Goal: Navigation & Orientation: Find specific page/section

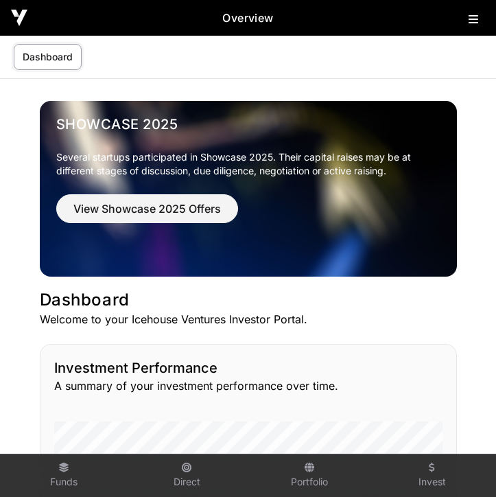
click at [475, 17] on icon at bounding box center [474, 19] width 10 height 11
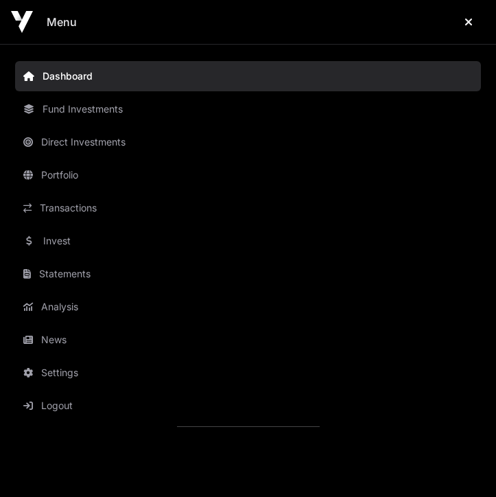
click at [113, 108] on link "Fund Investments" at bounding box center [248, 109] width 466 height 30
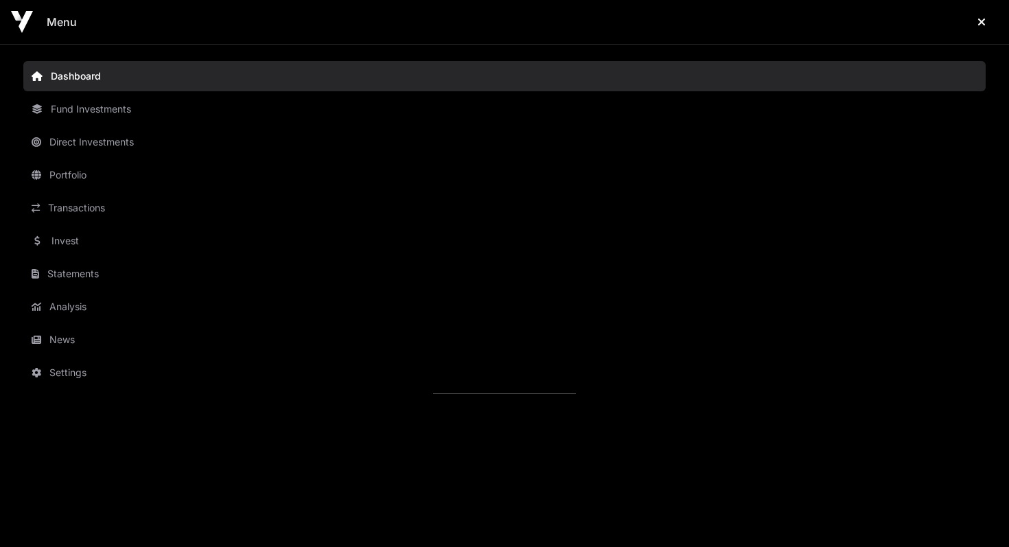
click at [120, 140] on link "Direct Investments" at bounding box center [504, 142] width 963 height 30
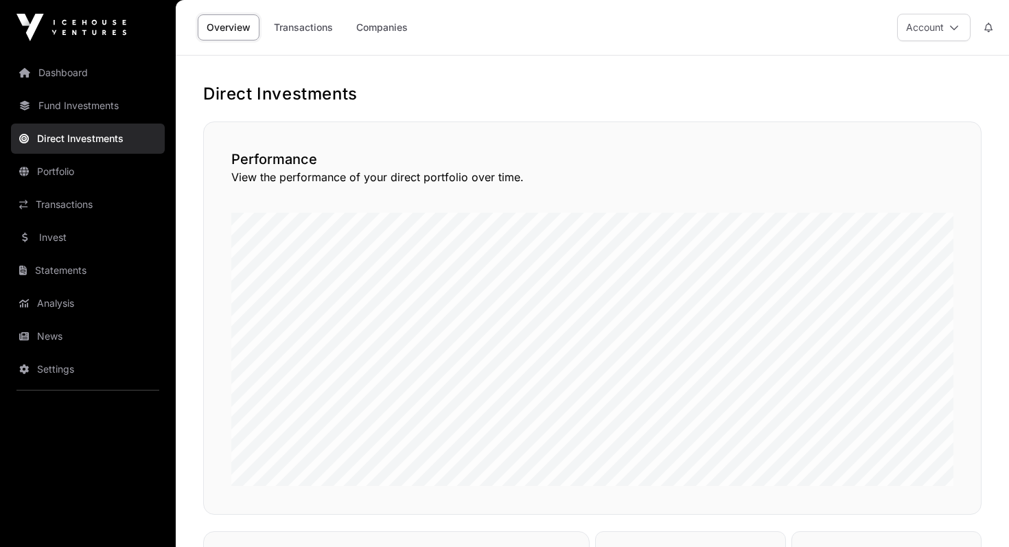
click at [377, 23] on link "Companies" at bounding box center [381, 27] width 69 height 26
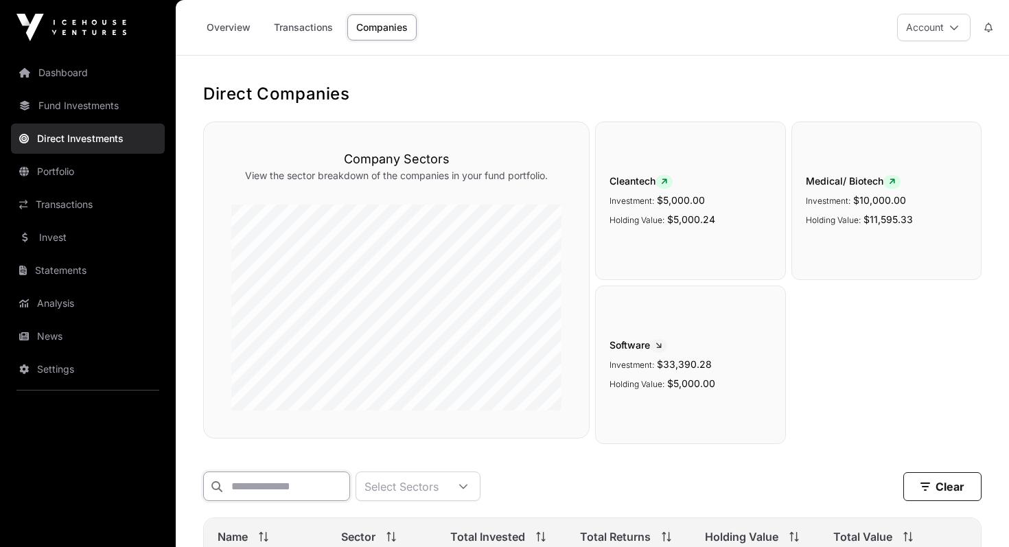
click at [253, 481] on input "text" at bounding box center [276, 487] width 147 height 30
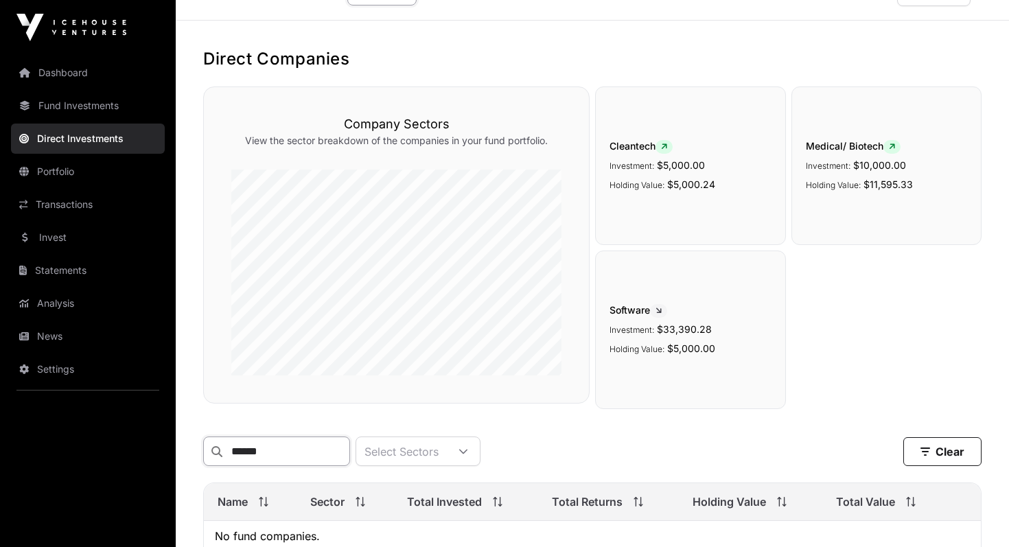
scroll to position [49, 0]
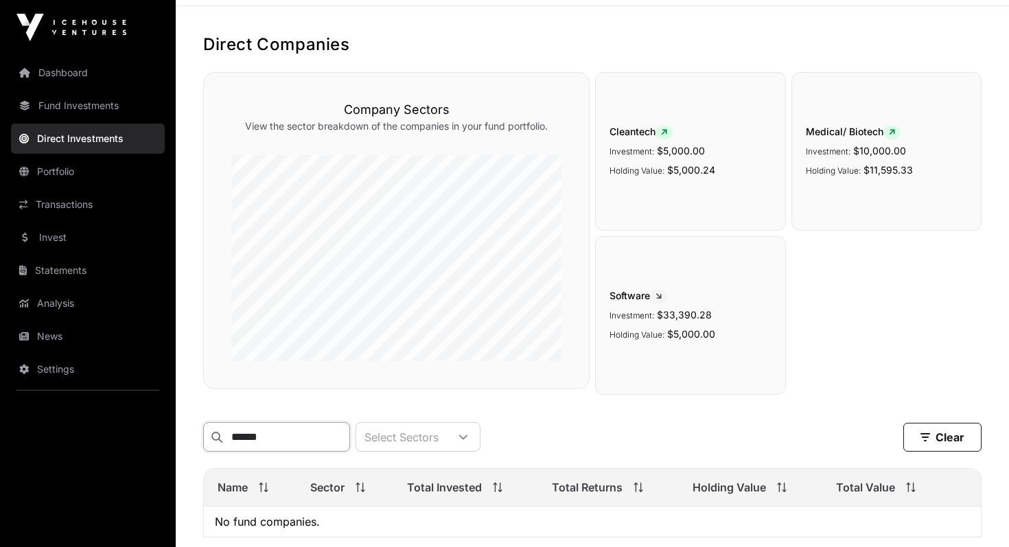
type input "******"
click at [65, 168] on link "Portfolio" at bounding box center [88, 172] width 154 height 30
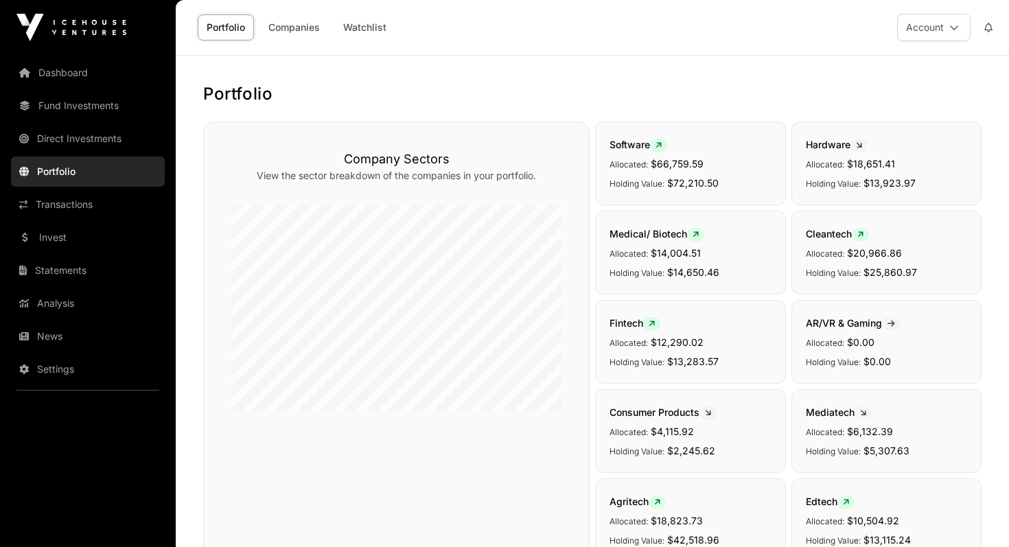
click at [299, 25] on link "Companies" at bounding box center [294, 27] width 69 height 26
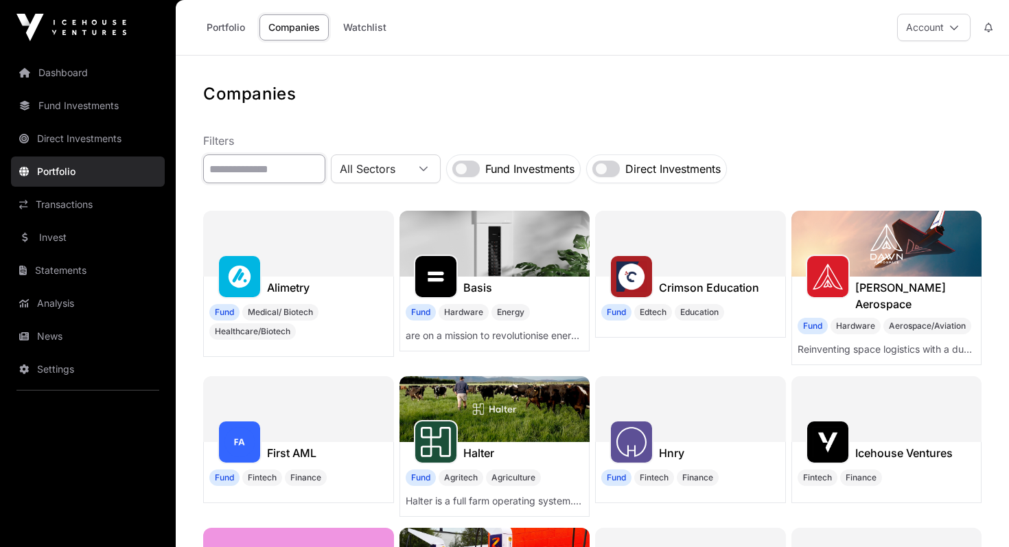
click at [285, 171] on input "text" at bounding box center [264, 168] width 122 height 29
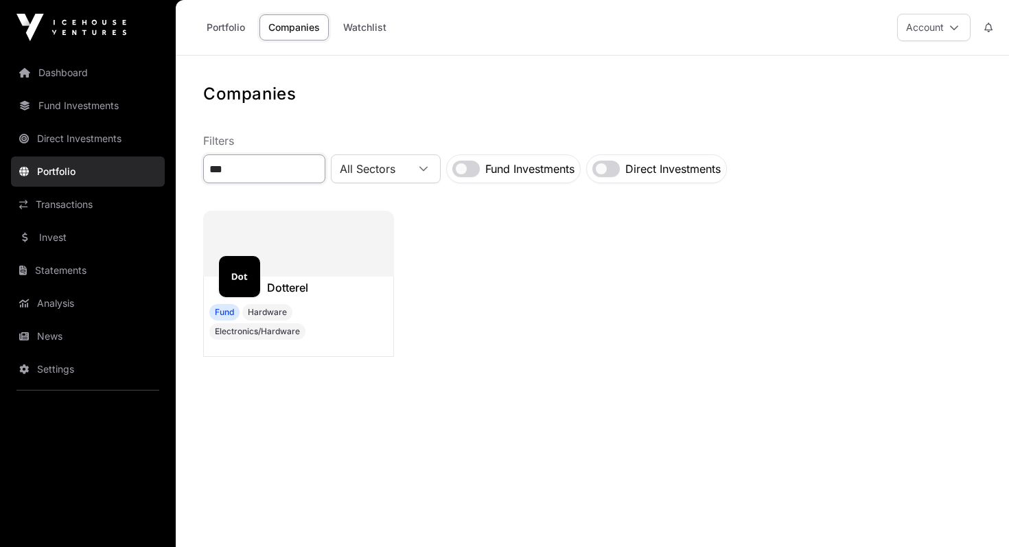
type input "***"
click at [317, 235] on div at bounding box center [298, 244] width 191 height 66
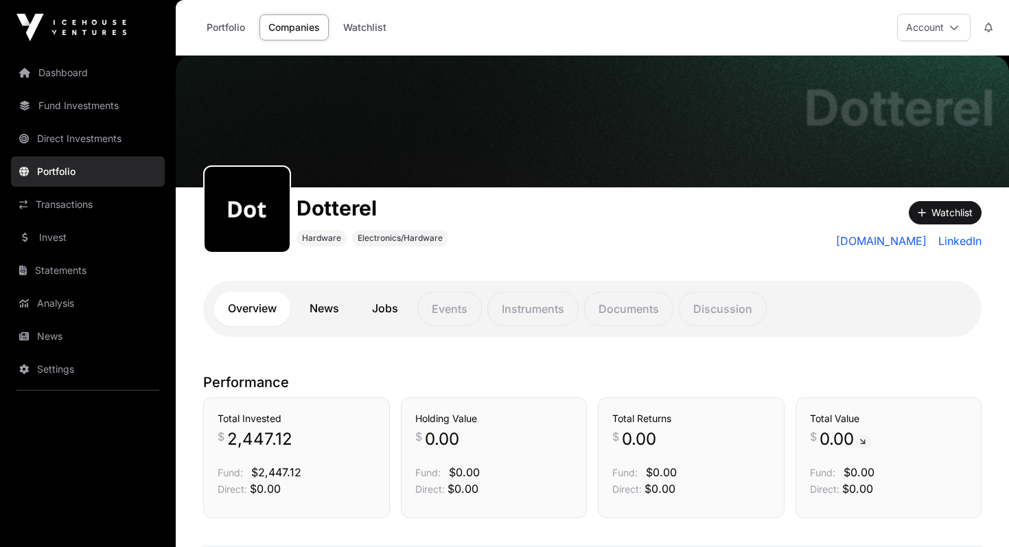
click at [219, 26] on link "Portfolio" at bounding box center [226, 27] width 56 height 26
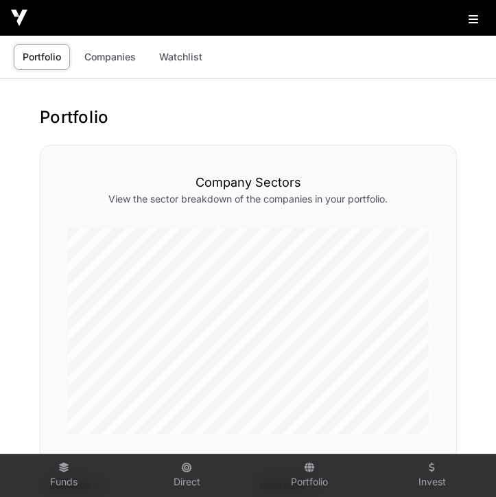
click at [41, 53] on link "Portfolio" at bounding box center [42, 57] width 56 height 26
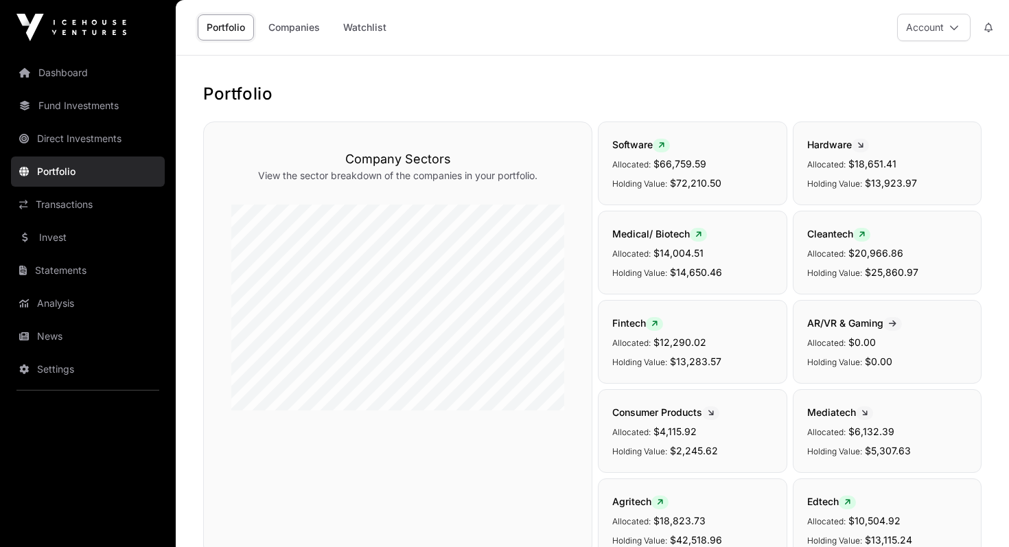
click at [91, 105] on link "Fund Investments" at bounding box center [88, 106] width 154 height 30
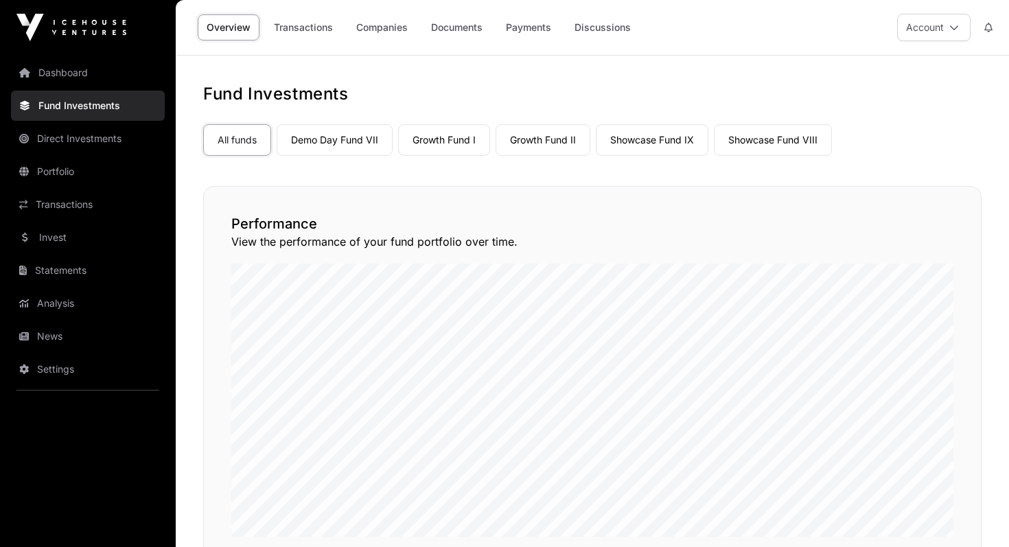
click at [496, 139] on link "Showcase Fund IX" at bounding box center [652, 140] width 113 height 32
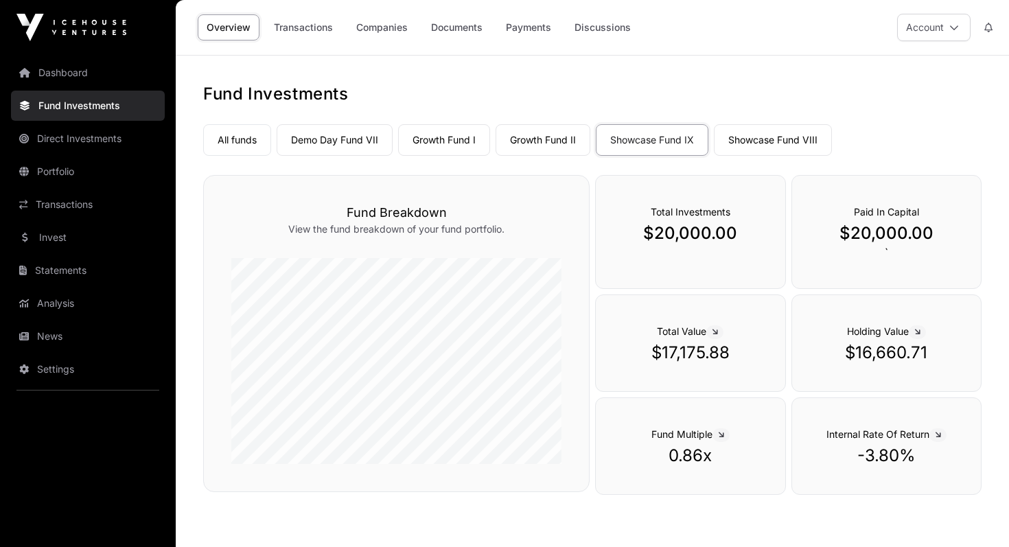
click at [378, 24] on link "Companies" at bounding box center [381, 27] width 69 height 26
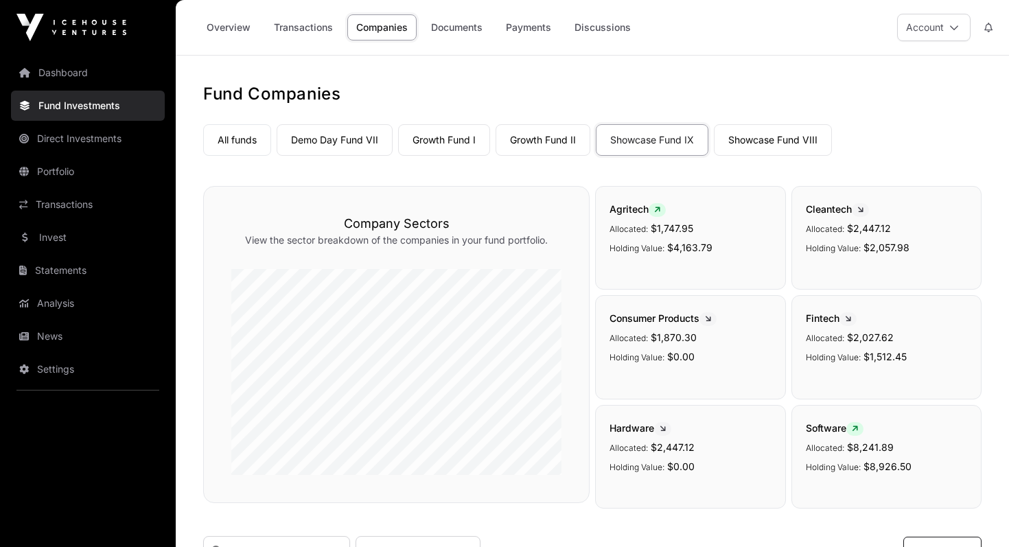
click at [75, 200] on link "Transactions" at bounding box center [88, 205] width 154 height 30
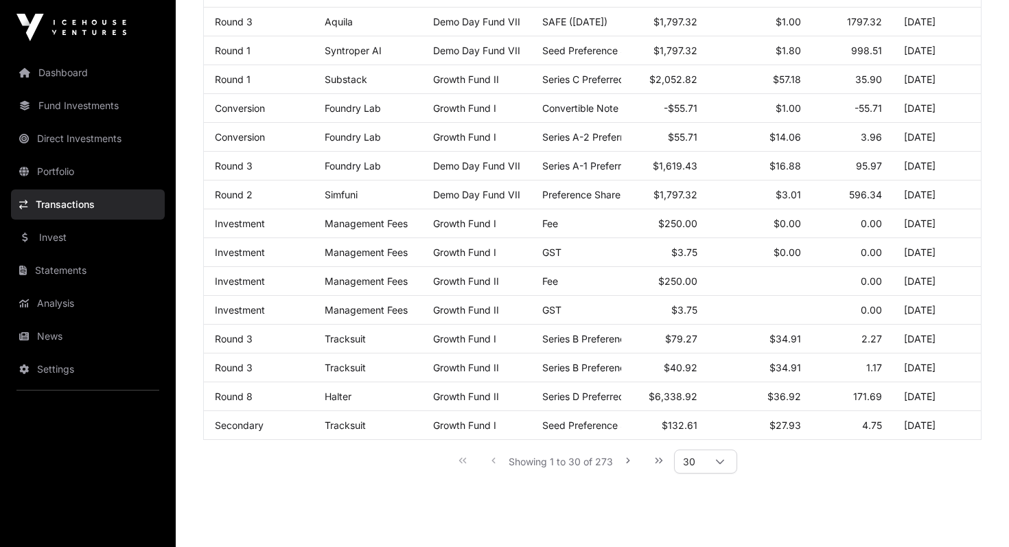
scroll to position [715, 0]
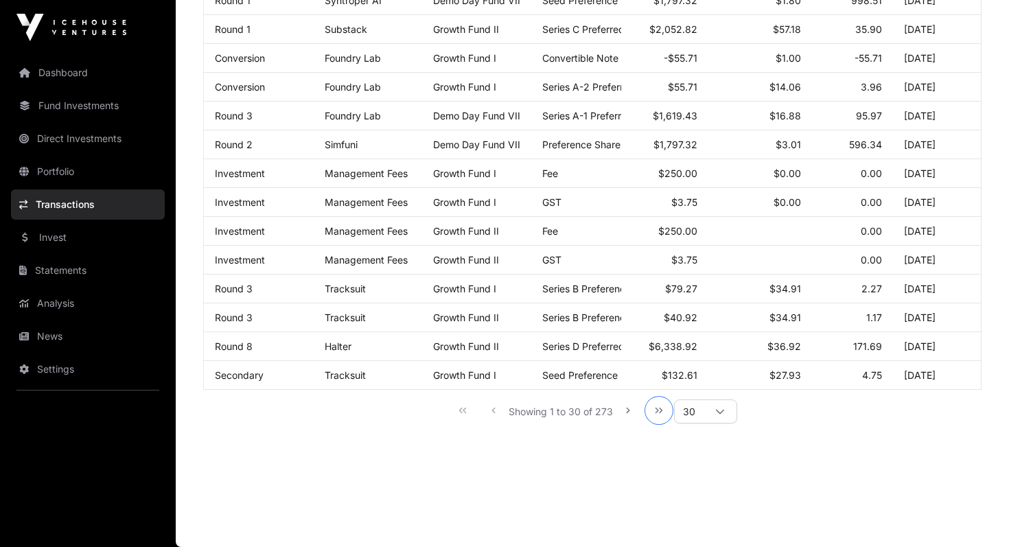
click at [496, 409] on icon "Last Page" at bounding box center [659, 411] width 10 height 10
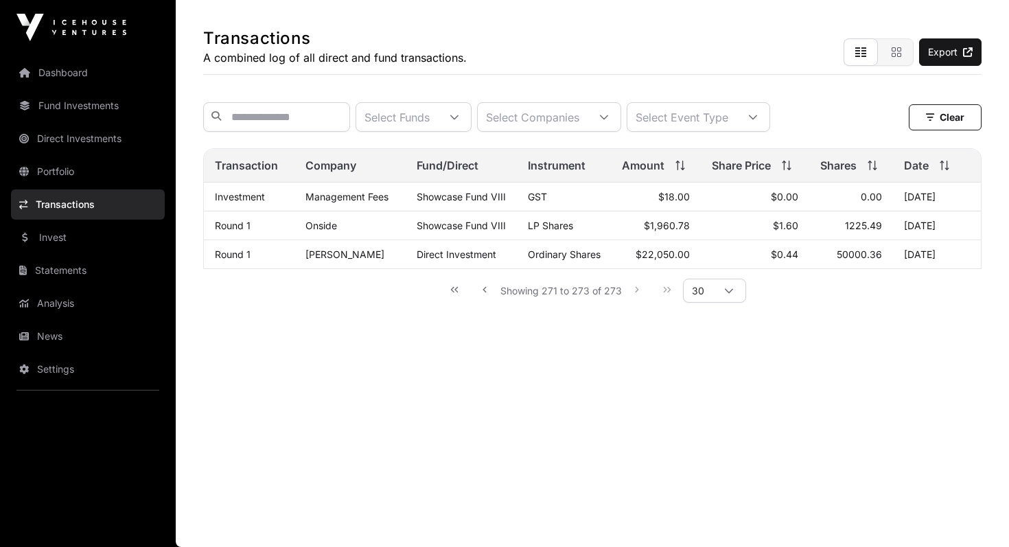
scroll to position [56, 0]
click at [485, 291] on icon "Previous Page" at bounding box center [484, 289] width 3 height 5
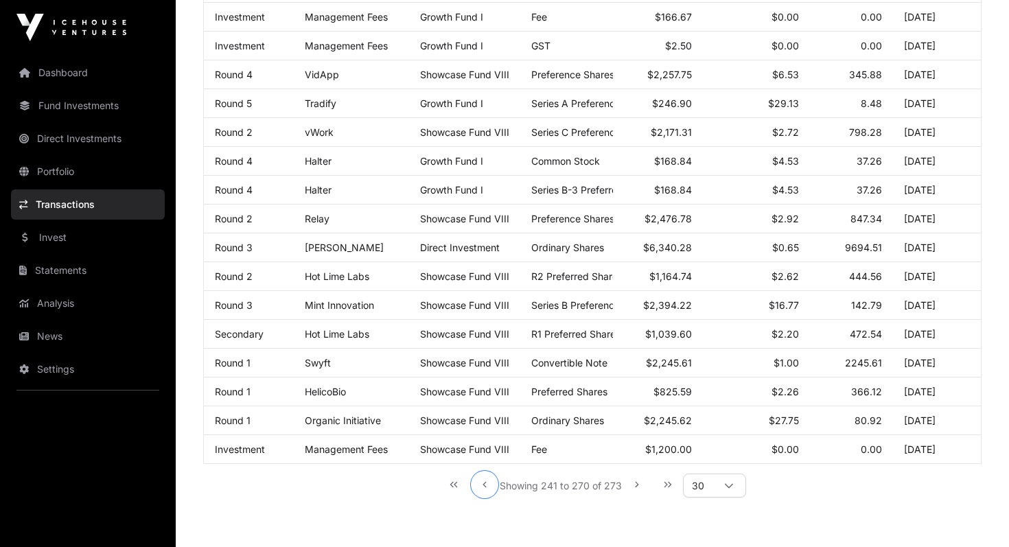
scroll to position [715, 0]
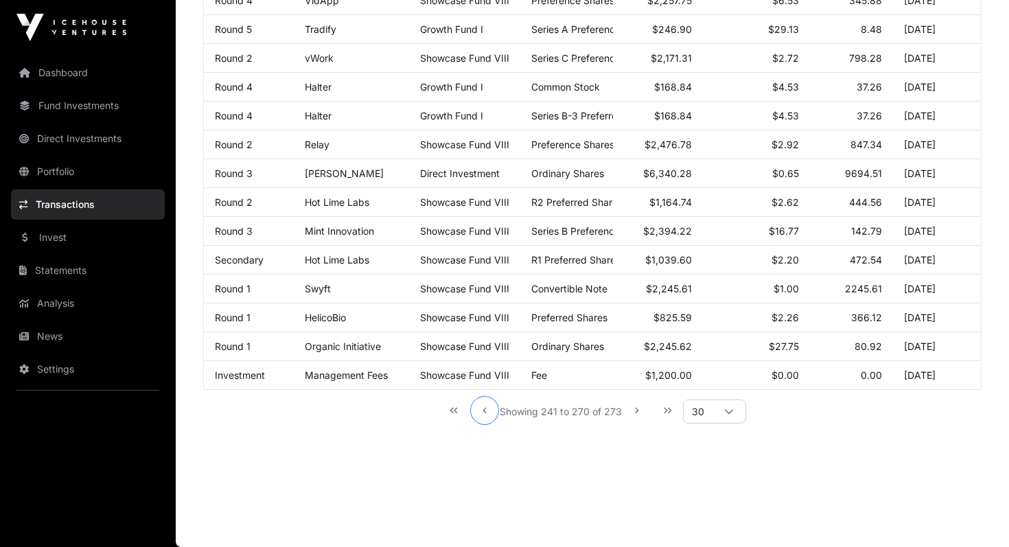
click at [485, 411] on icon "Previous Page" at bounding box center [485, 411] width 10 height 10
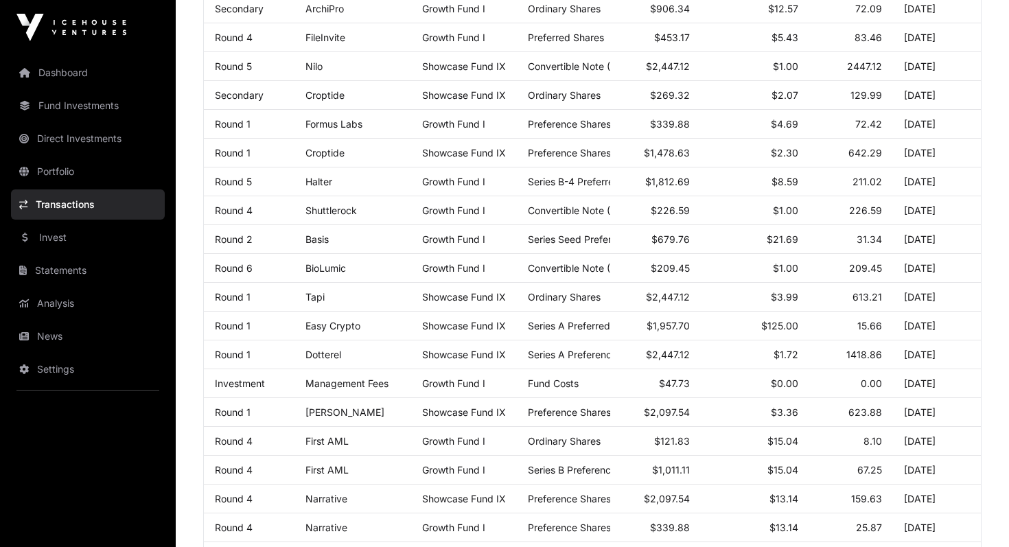
scroll to position [0, 0]
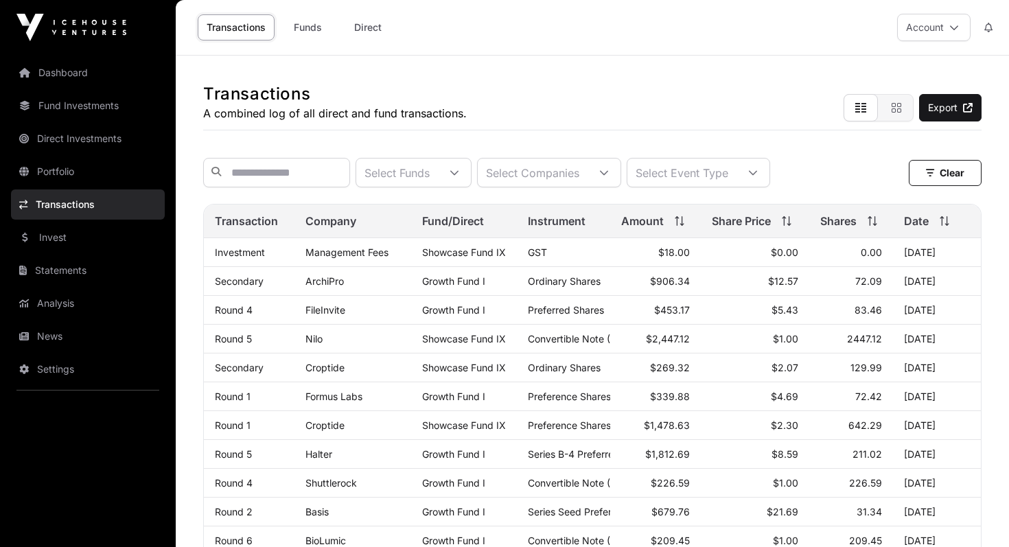
click at [496, 23] on icon at bounding box center [955, 28] width 10 height 10
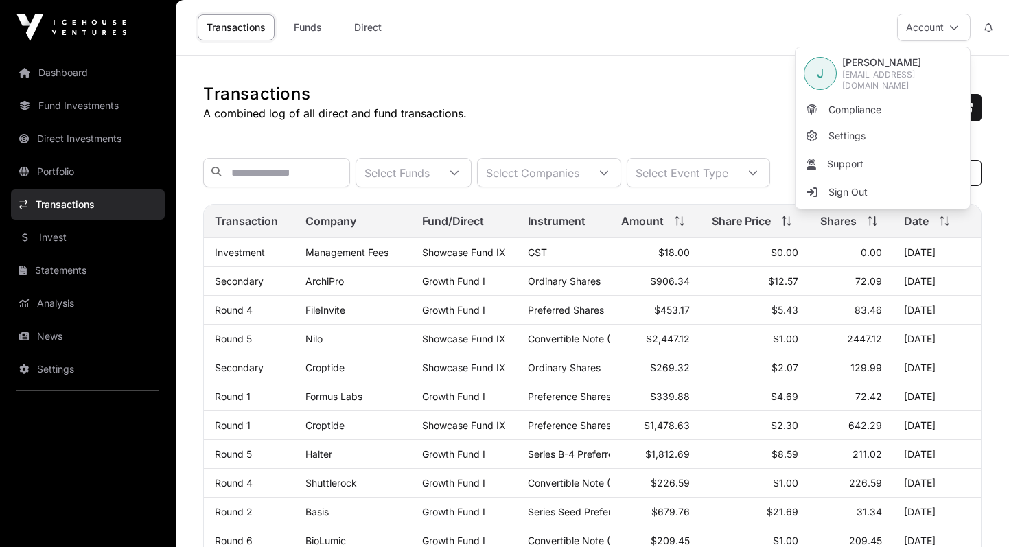
click at [496, 185] on link "Sign Out" at bounding box center [883, 192] width 169 height 25
